Goal: Task Accomplishment & Management: Use online tool/utility

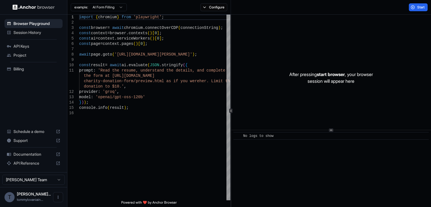
click at [57, 152] on icon at bounding box center [58, 154] width 4 height 4
